Goal: Information Seeking & Learning: Find specific fact

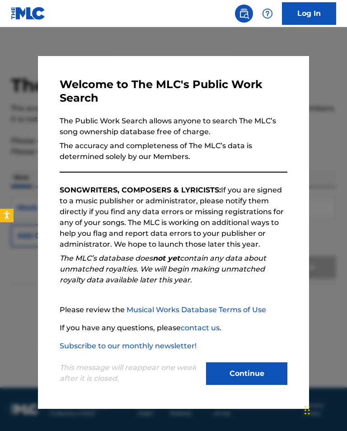
click at [263, 380] on button "Continue" at bounding box center [246, 374] width 81 height 23
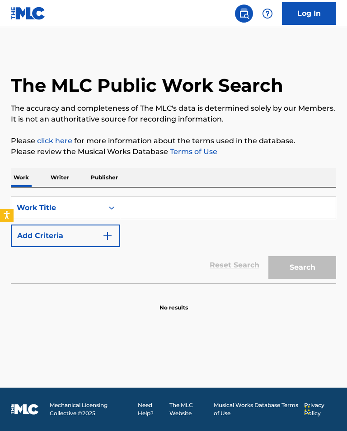
click at [242, 218] on input "Search Form" at bounding box center [228, 208] width 216 height 22
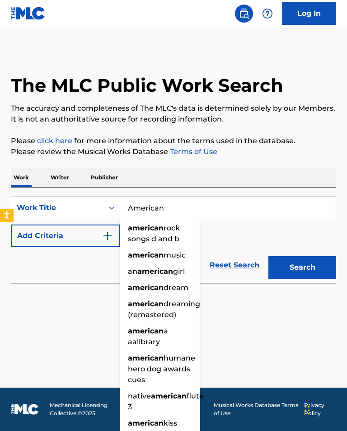
type input "American"
click at [302, 268] on button "Search" at bounding box center [303, 267] width 68 height 23
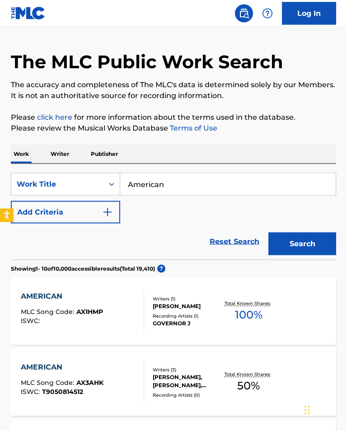
scroll to position [24, 0]
click at [101, 220] on button "Add Criteria" at bounding box center [65, 212] width 109 height 23
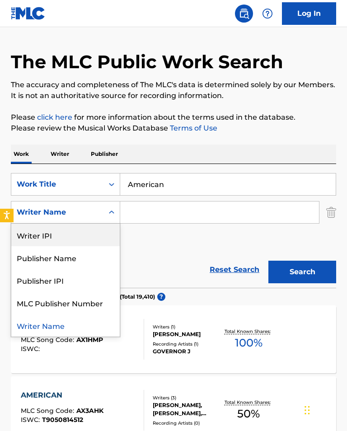
click at [94, 240] on div "Writer IPI" at bounding box center [65, 235] width 108 height 23
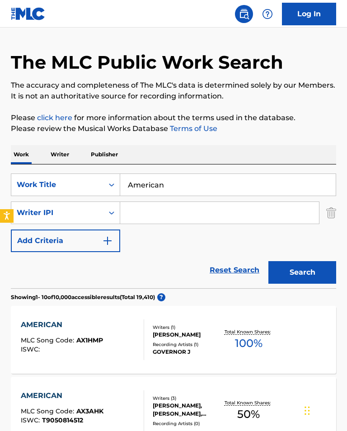
scroll to position [23, 0]
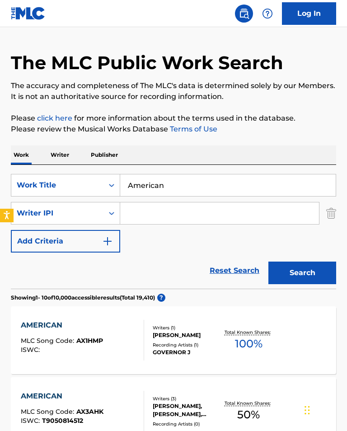
click at [115, 239] on button "Add Criteria" at bounding box center [65, 241] width 109 height 23
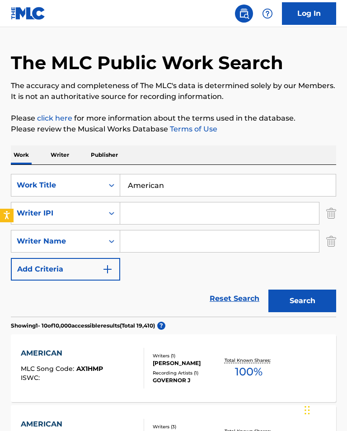
click at [118, 274] on button "Add Criteria" at bounding box center [65, 269] width 109 height 23
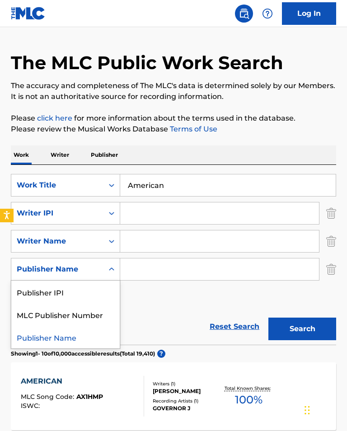
click at [156, 249] on input "Search Form" at bounding box center [219, 242] width 199 height 22
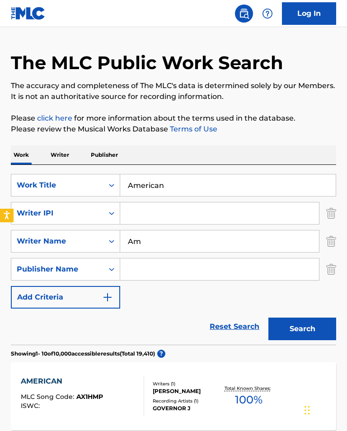
click at [302, 329] on button "Search" at bounding box center [303, 329] width 68 height 23
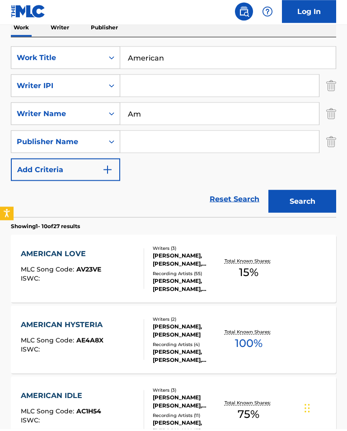
scroll to position [151, 0]
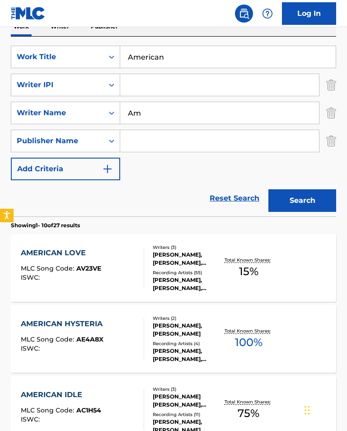
click at [285, 119] on input "Am" at bounding box center [219, 113] width 199 height 22
type input "A"
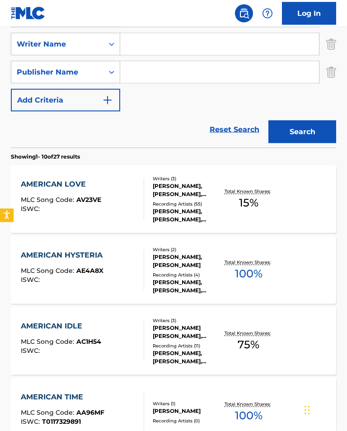
scroll to position [219, 0]
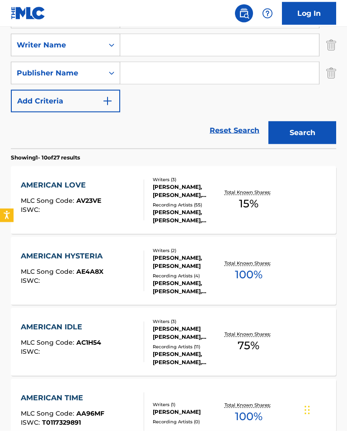
type input "B"
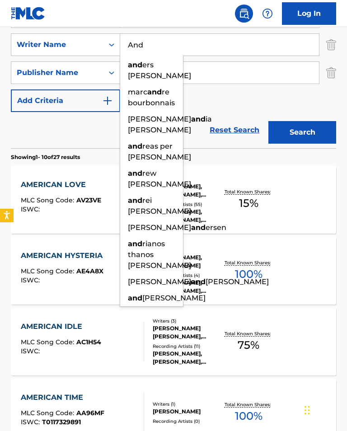
type input "And"
click at [302, 132] on button "Search" at bounding box center [303, 132] width 68 height 23
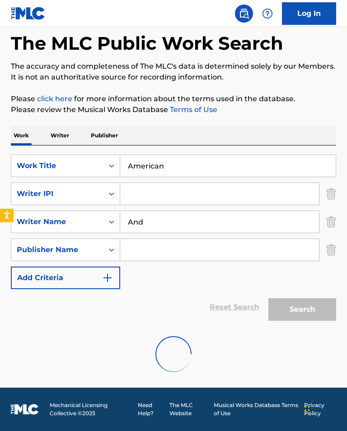
scroll to position [28, 0]
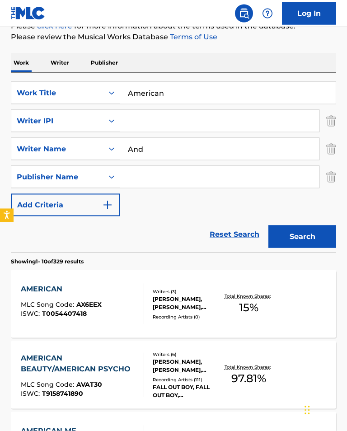
click at [291, 97] on input "American" at bounding box center [228, 93] width 216 height 22
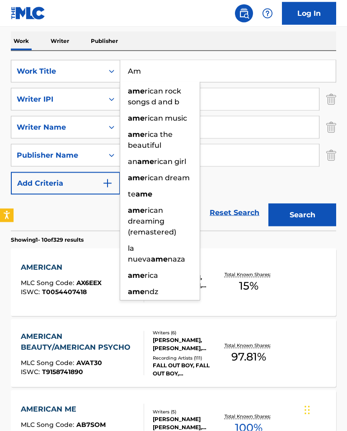
scroll to position [137, 0]
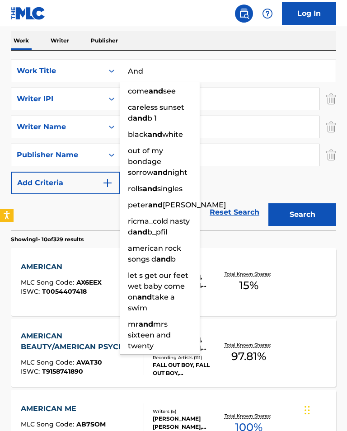
type input "And"
click at [302, 215] on button "Search" at bounding box center [303, 214] width 68 height 23
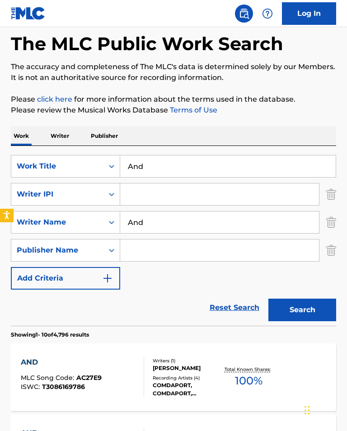
scroll to position [0, 0]
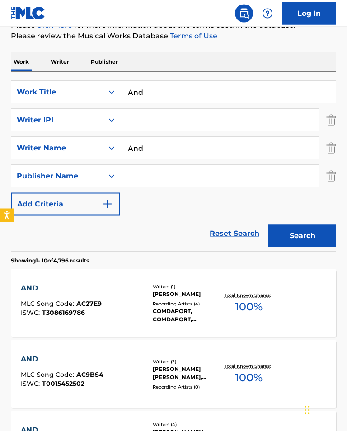
click at [267, 157] on input "And" at bounding box center [219, 148] width 199 height 22
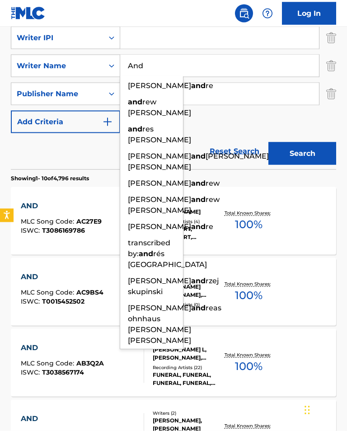
scroll to position [198, 0]
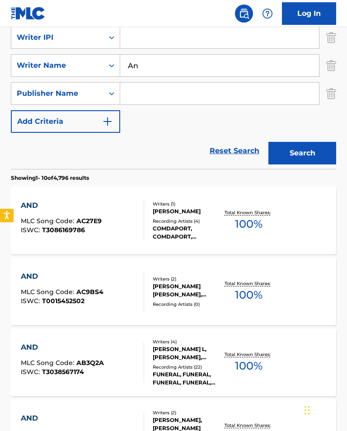
type input "A"
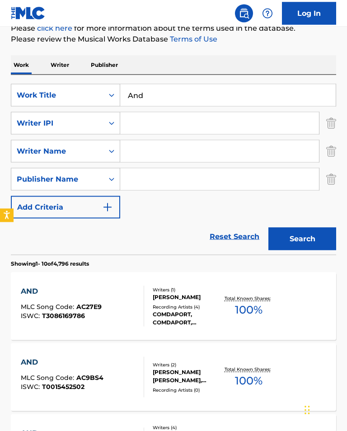
click at [179, 94] on input "And" at bounding box center [228, 96] width 216 height 22
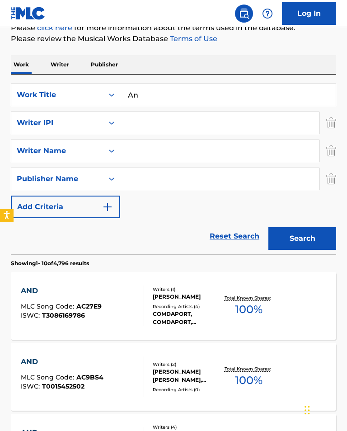
type input "A"
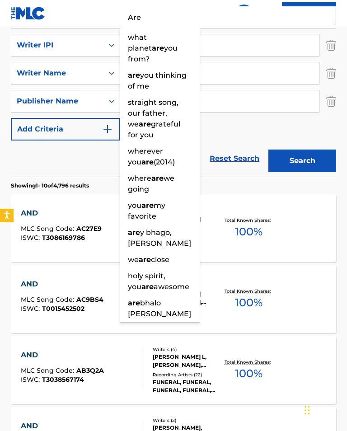
scroll to position [193, 0]
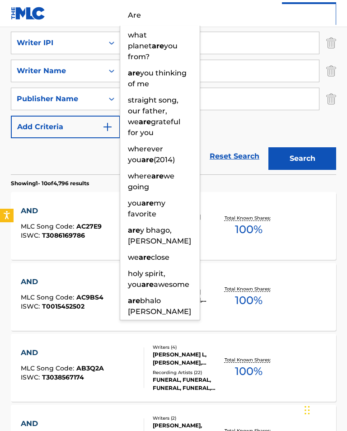
type input "Are"
click at [289, 63] on input "Search Form" at bounding box center [219, 71] width 199 height 22
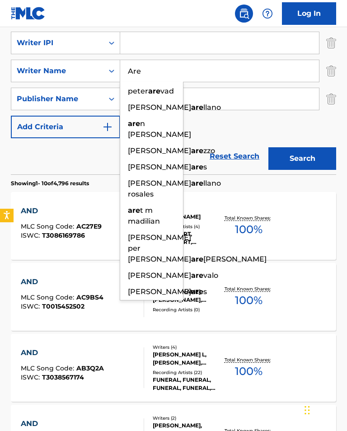
click at [302, 159] on button "Search" at bounding box center [303, 158] width 68 height 23
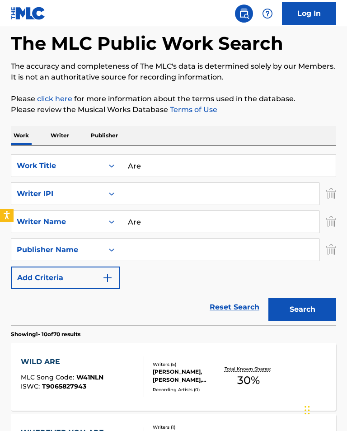
scroll to position [0, 0]
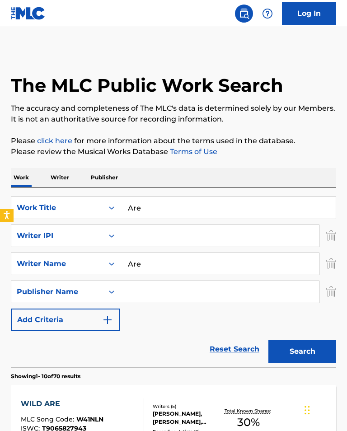
click at [214, 271] on input "Are" at bounding box center [219, 264] width 199 height 22
type input "A"
click at [171, 211] on input "Are" at bounding box center [228, 208] width 216 height 22
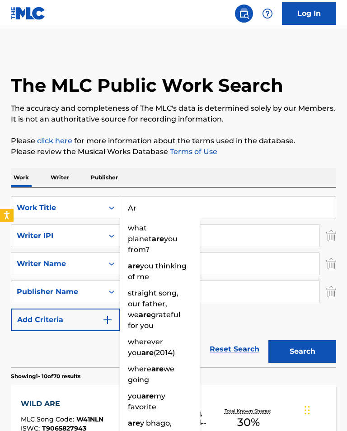
type input "A"
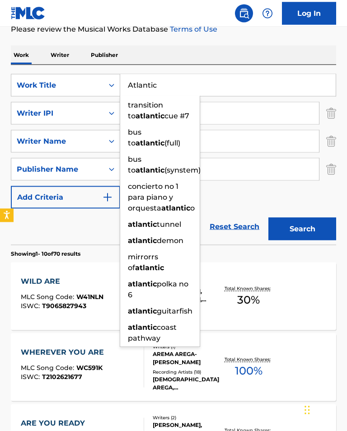
scroll to position [123, 0]
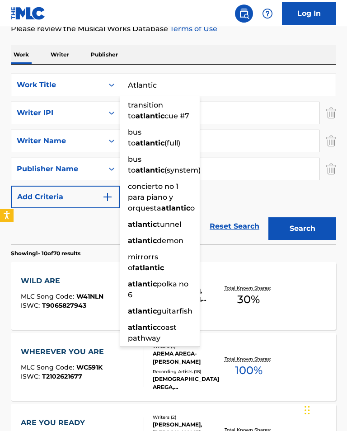
type input "Atlantic"
click at [291, 190] on div "SearchWithCriteria88cb7066-5c04-4df6-92d8-ba46e940a5fb Work Title Atlantic tran…" at bounding box center [173, 141] width 325 height 135
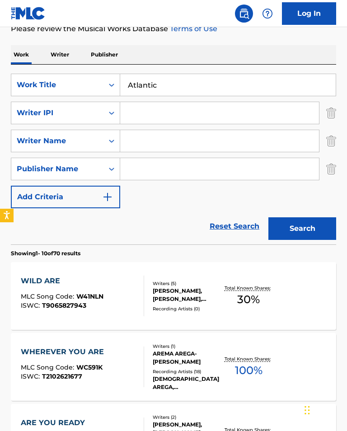
click at [298, 142] on input "Search Form" at bounding box center [219, 141] width 199 height 22
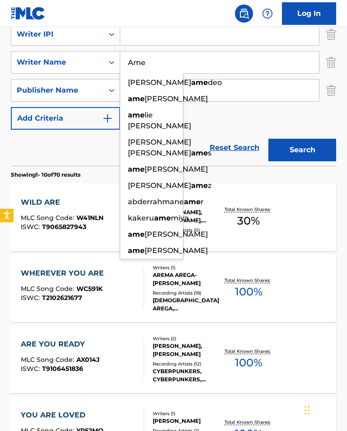
scroll to position [203, 0]
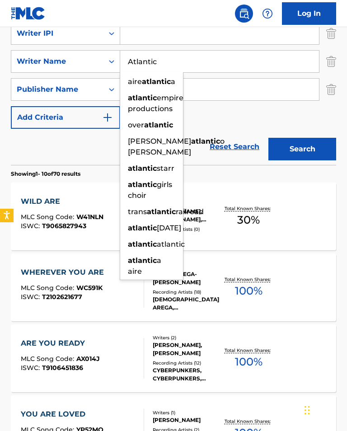
click at [302, 149] on button "Search" at bounding box center [303, 149] width 68 height 23
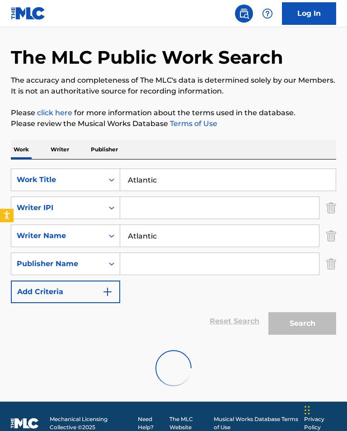
scroll to position [0, 0]
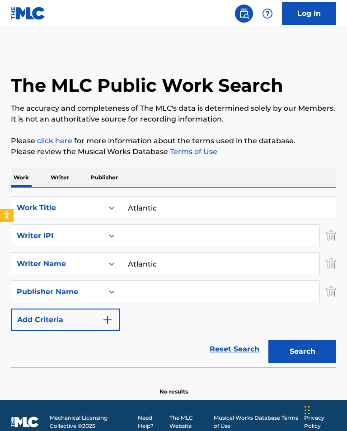
click at [258, 263] on input "Atlantic" at bounding box center [219, 264] width 199 height 22
click at [302, 352] on button "Search" at bounding box center [303, 351] width 68 height 23
click at [250, 267] on input "Atlantic" at bounding box center [219, 264] width 199 height 22
type input "A"
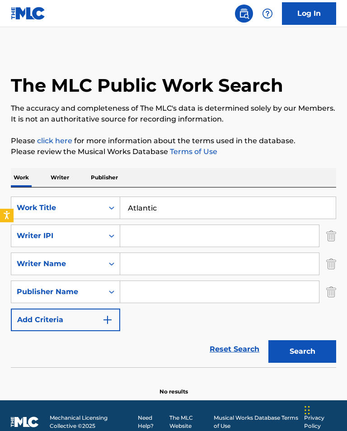
click at [180, 212] on input "Atlantic" at bounding box center [228, 208] width 216 height 22
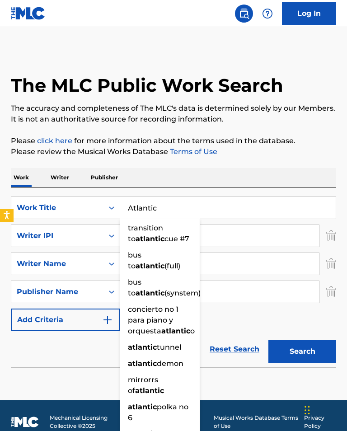
click at [302, 352] on button "Search" at bounding box center [303, 351] width 68 height 23
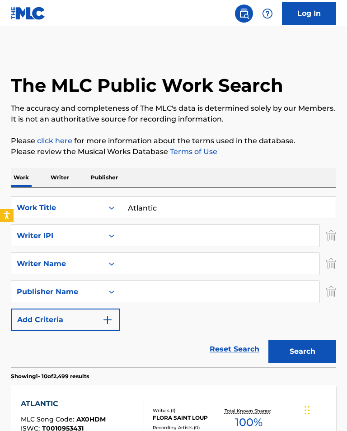
click at [291, 216] on input "Atlantic" at bounding box center [228, 208] width 216 height 22
type input "A"
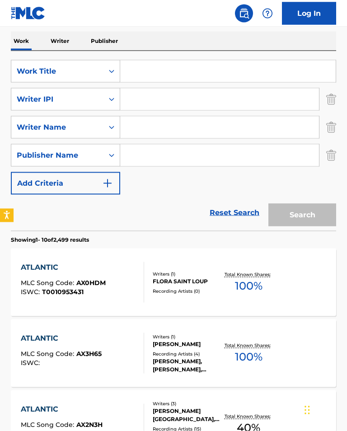
scroll to position [138, 0]
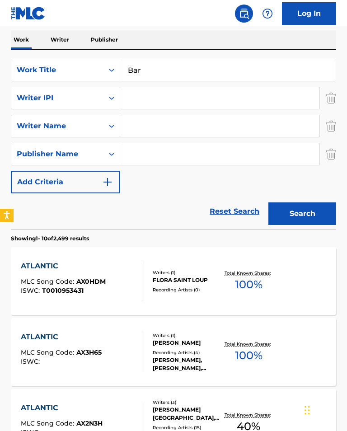
click at [302, 214] on button "Search" at bounding box center [303, 214] width 68 height 23
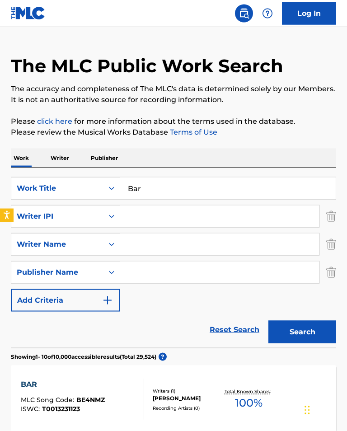
scroll to position [0, 0]
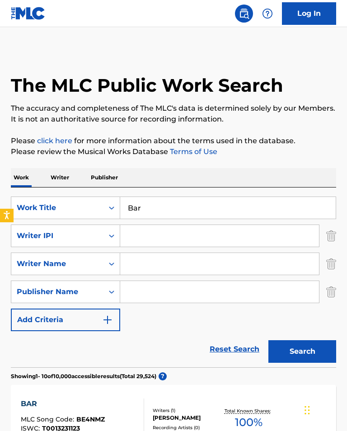
click at [260, 208] on input "Bar" at bounding box center [228, 208] width 216 height 22
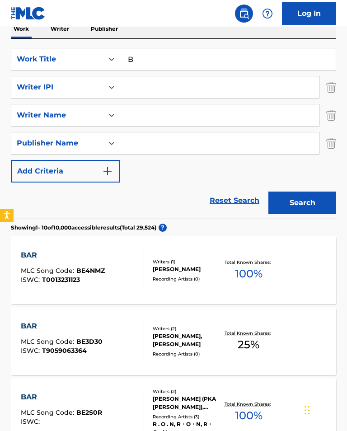
scroll to position [153, 0]
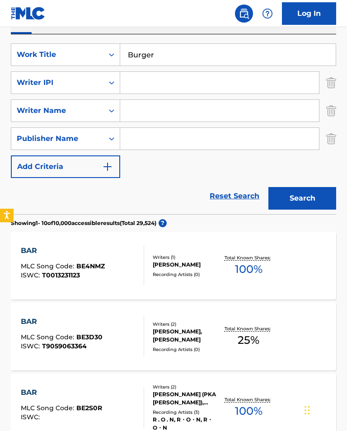
type input "Burger"
click at [302, 198] on button "Search" at bounding box center [303, 198] width 68 height 23
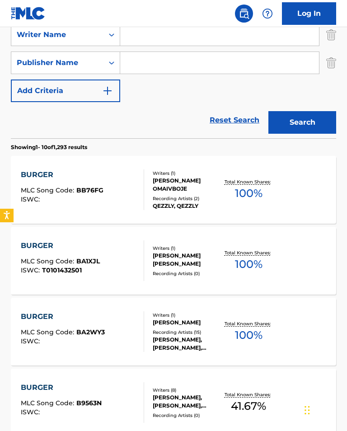
scroll to position [210, 0]
